Goal: Transaction & Acquisition: Purchase product/service

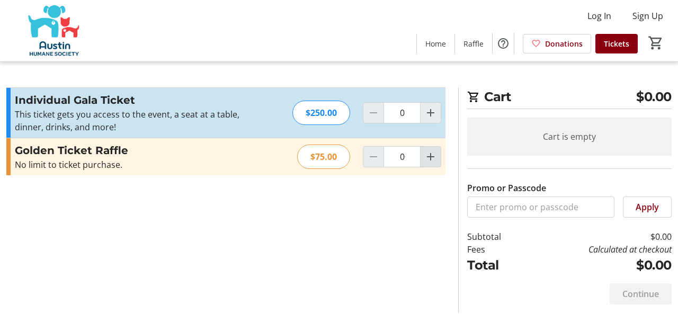
click at [428, 157] on mat-icon "Increment by one" at bounding box center [430, 156] width 13 height 13
type input "1"
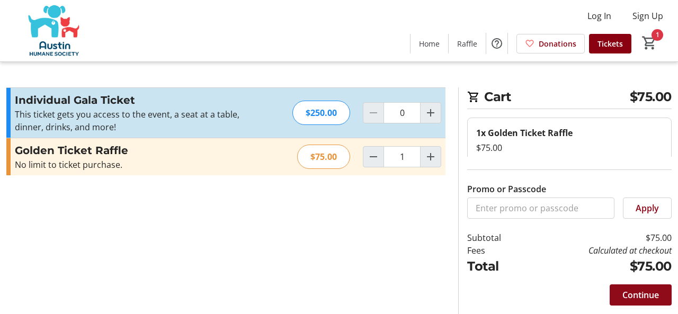
click at [628, 294] on span "Continue" at bounding box center [640, 295] width 37 height 13
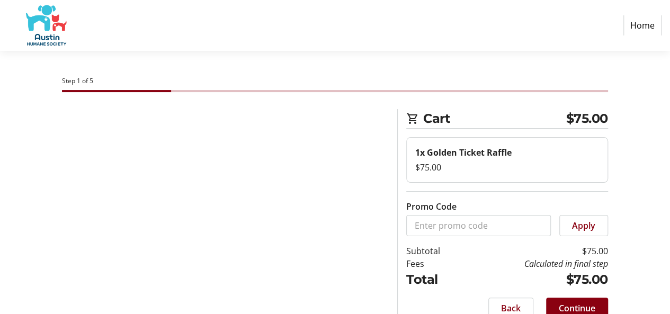
select select "US"
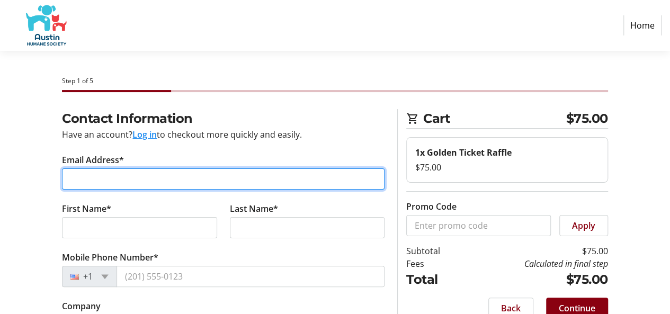
click at [250, 180] on input "Email Address*" at bounding box center [223, 178] width 323 height 21
type input "[EMAIL_ADDRESS][DOMAIN_NAME]"
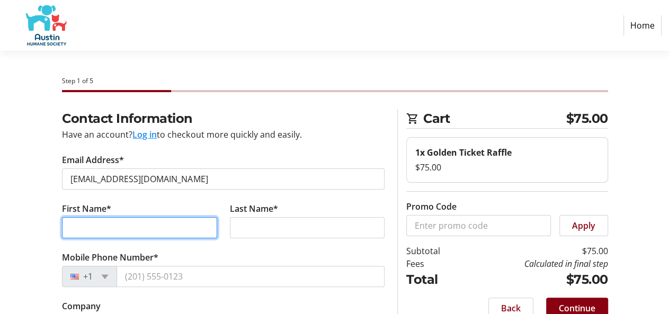
type input "[PERSON_NAME]"
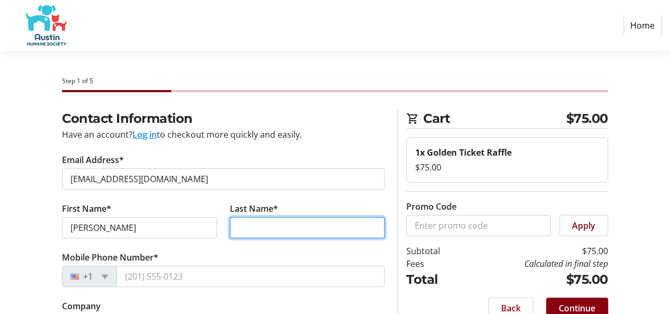
type input "[PERSON_NAME]"
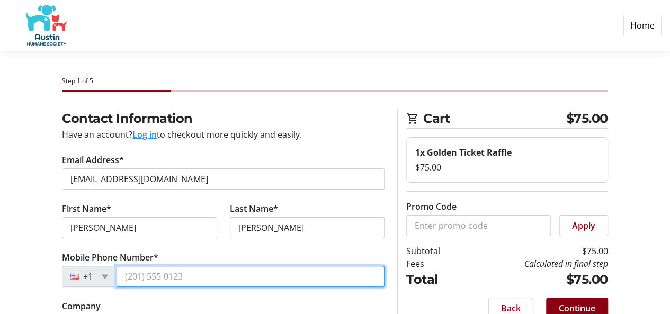
type input "[PHONE_NUMBER]"
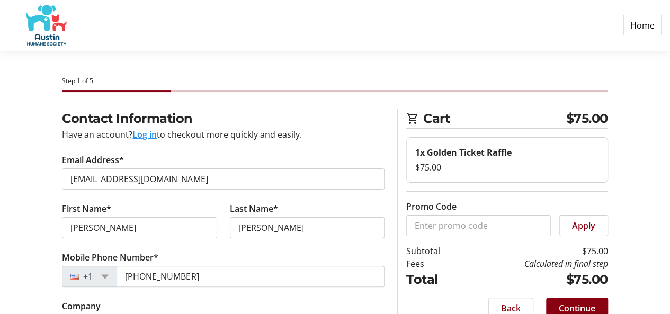
type input "[STREET_ADDRESS]"
type input "Austin"
select select "[GEOGRAPHIC_DATA]"
type input "78739"
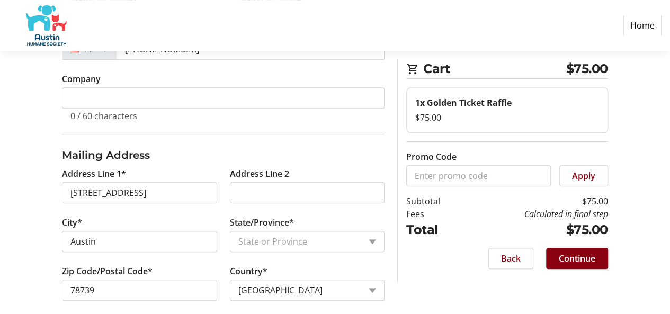
scroll to position [237, 0]
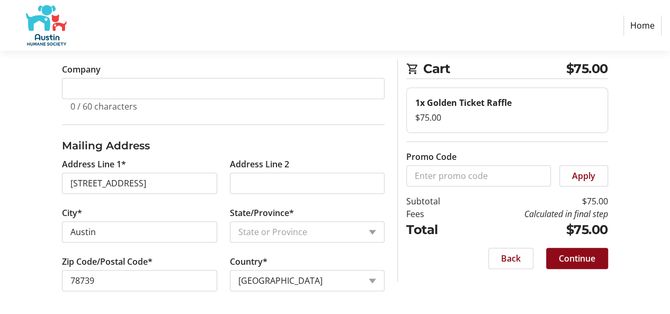
click at [586, 259] on span "Continue" at bounding box center [577, 258] width 37 height 13
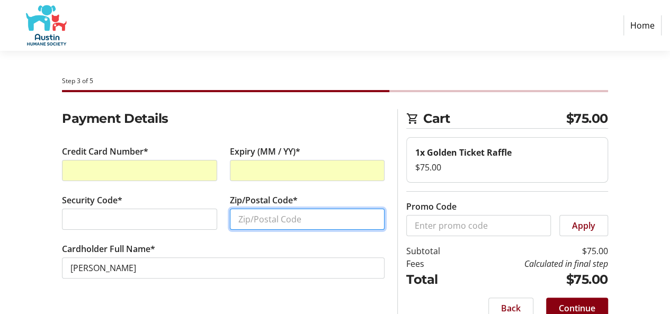
click at [291, 227] on input "Zip/Postal Code*" at bounding box center [307, 219] width 155 height 21
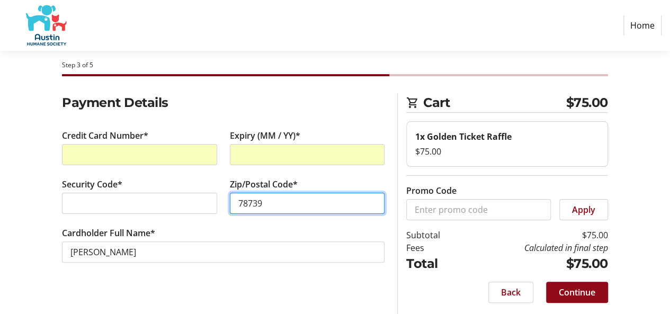
type input "78739"
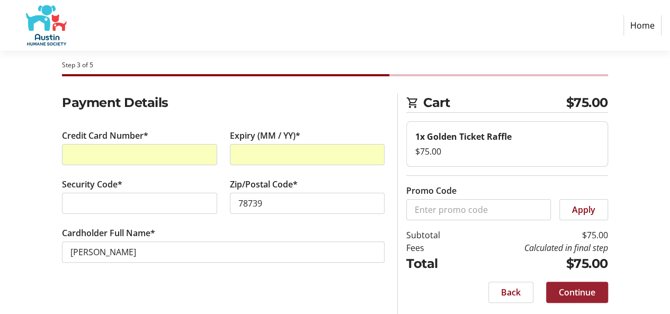
click at [583, 288] on span "Continue" at bounding box center [577, 292] width 37 height 13
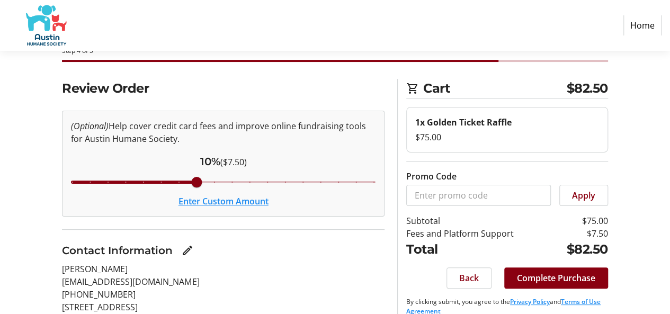
scroll to position [11, 0]
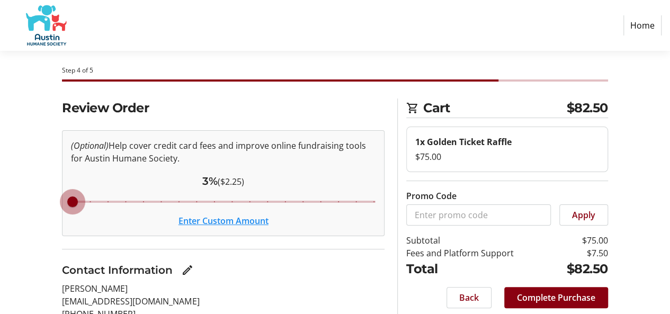
drag, startPoint x: 195, startPoint y: 203, endPoint x: 57, endPoint y: 207, distance: 138.3
type input "3"
click at [60, 207] on input "Cover fees percentage" at bounding box center [223, 201] width 327 height 23
drag, startPoint x: 73, startPoint y: 201, endPoint x: 59, endPoint y: 201, distance: 13.8
click at [60, 201] on input "Cover fees percentage" at bounding box center [223, 201] width 327 height 23
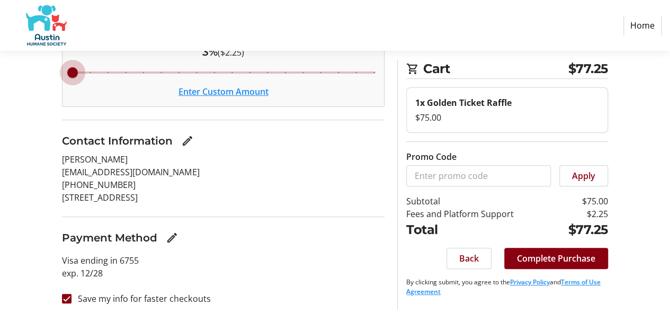
scroll to position [143, 0]
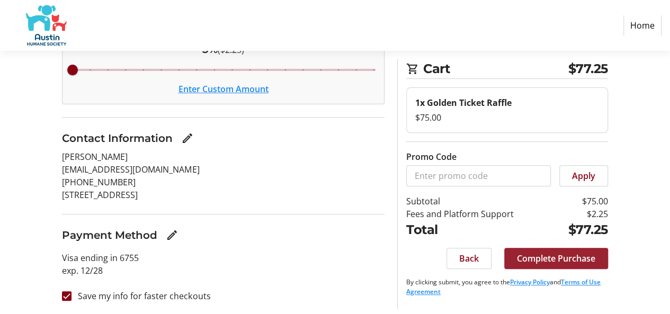
click at [544, 261] on span "Complete Purchase" at bounding box center [556, 258] width 78 height 13
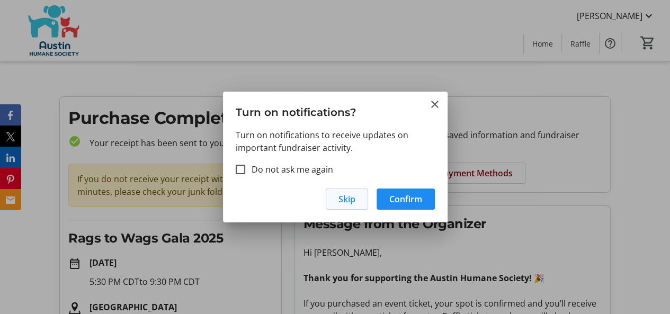
click at [350, 199] on span "Skip" at bounding box center [347, 199] width 17 height 13
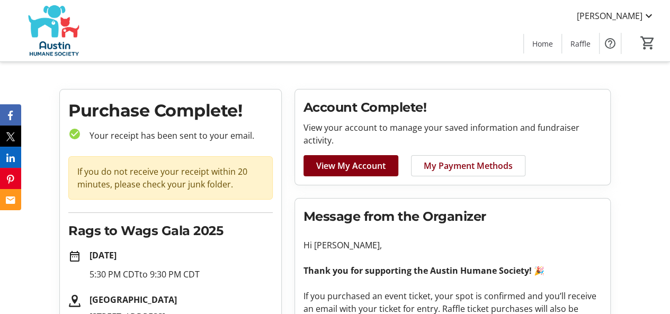
scroll to position [1, 0]
